Goal: Information Seeking & Learning: Learn about a topic

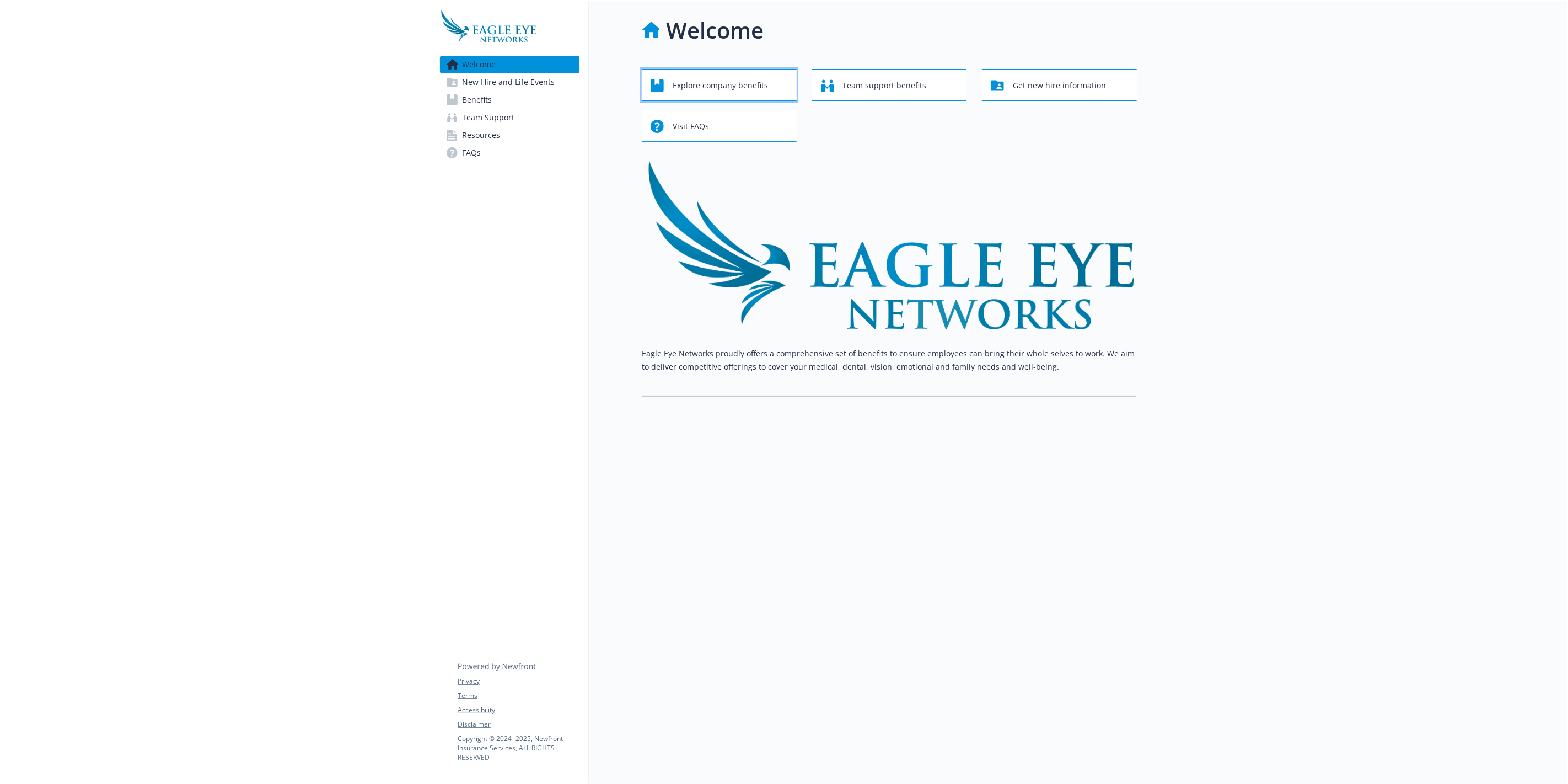
click at [714, 81] on span "Explore company benefits" at bounding box center [720, 85] width 95 height 21
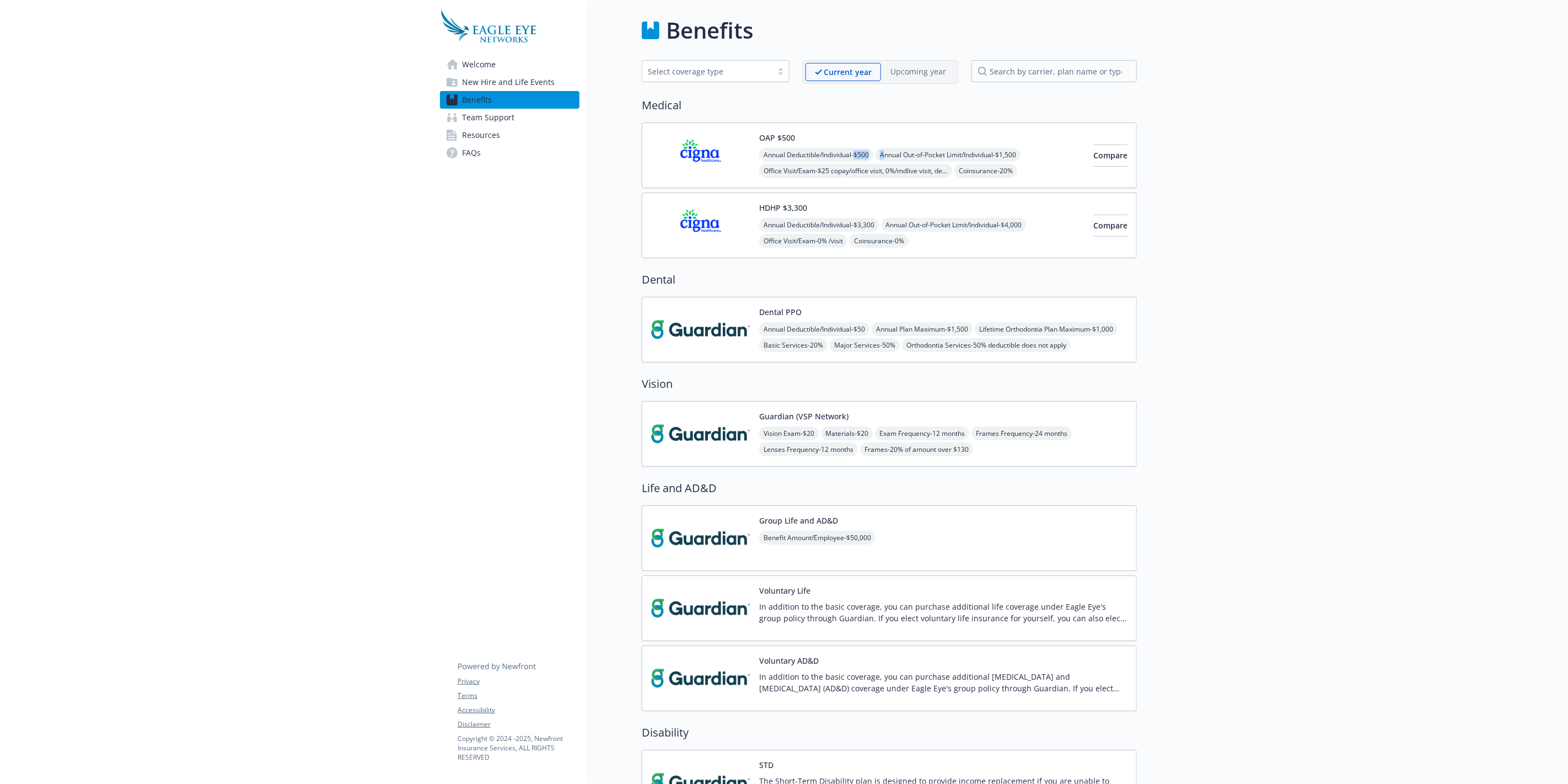
drag, startPoint x: 883, startPoint y: 148, endPoint x: 834, endPoint y: 138, distance: 50.0
click at [843, 139] on div "OAP $500 Annual Deductible/Individual - $500 Annual Out-of-Pocket Limit/Individ…" at bounding box center [922, 155] width 325 height 47
click at [538, 78] on span "New Hire and Life Events" at bounding box center [508, 82] width 93 height 18
